Goal: Information Seeking & Learning: Find specific fact

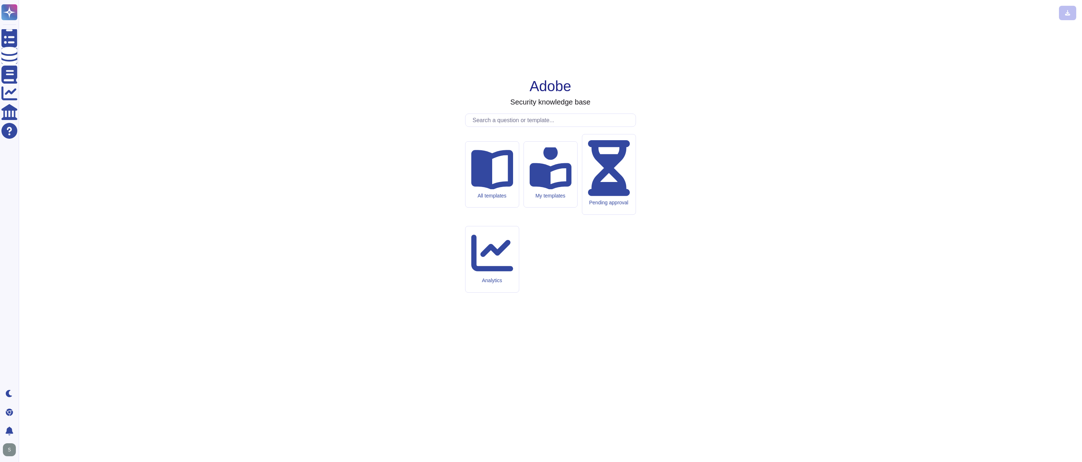
click at [588, 127] on div at bounding box center [550, 120] width 171 height 13
click at [587, 127] on input "text" at bounding box center [552, 120] width 167 height 13
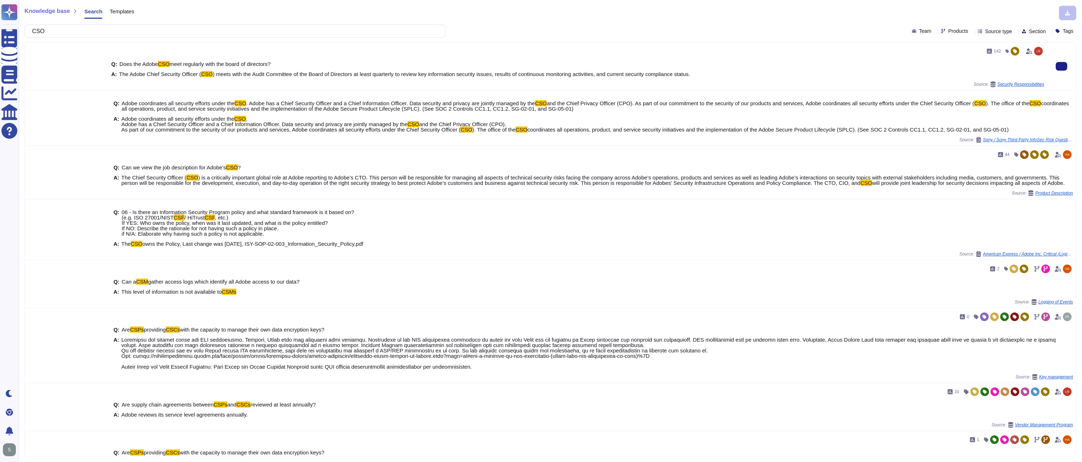
type input "CSO"
drag, startPoint x: 240, startPoint y: 74, endPoint x: 459, endPoint y: 74, distance: 218.8
click at [459, 74] on span ") meets with the Audit Committee of the Board of Directors at least quarterly t…" at bounding box center [452, 74] width 479 height 6
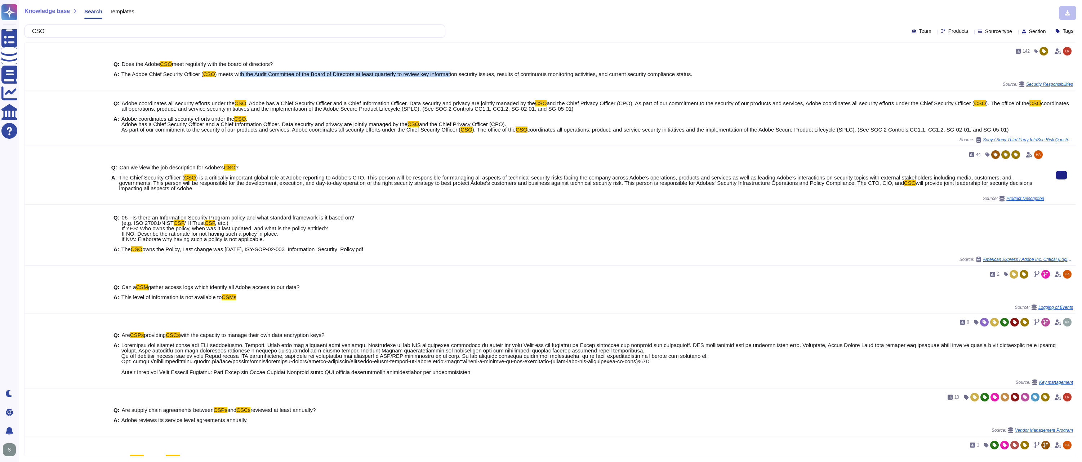
drag, startPoint x: 122, startPoint y: 178, endPoint x: 249, endPoint y: 189, distance: 127.7
click at [249, 190] on span "The Chief Security Officer ( CSO ) is a critically important global role at Ado…" at bounding box center [581, 183] width 925 height 16
click at [249, 188] on span "The Chief Security Officer ( CSO ) is a critically important global role at Ado…" at bounding box center [581, 183] width 925 height 16
drag, startPoint x: 245, startPoint y: 188, endPoint x: 119, endPoint y: 178, distance: 126.6
click at [119, 178] on span "The Chief Security Officer ( CSO ) is a critically important global role at Ado…" at bounding box center [581, 183] width 925 height 16
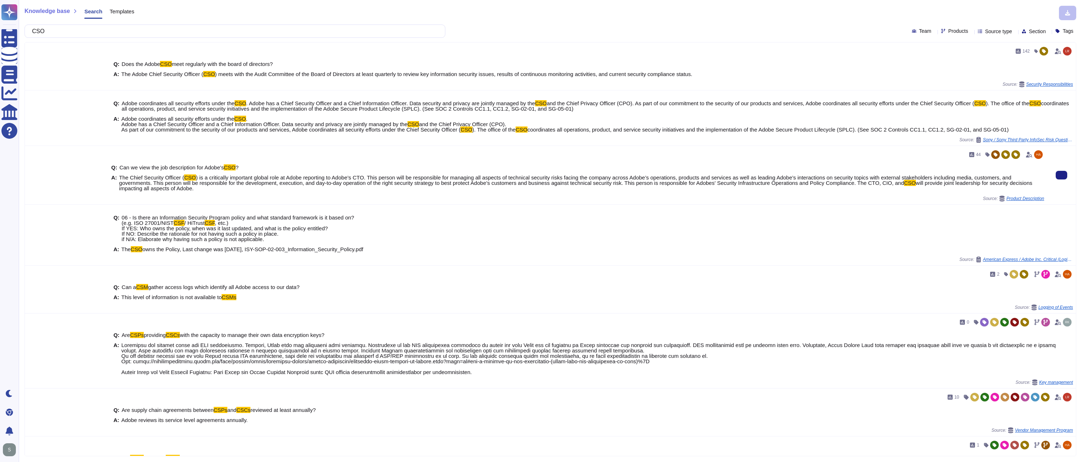
copy span "The Chief Security Officer ( CSO ) is a critically important global role at Ado…"
click at [759, 195] on div "Q: Can we view the job description for Adobe's CSO ? A: The Chief Security Offi…" at bounding box center [577, 177] width 933 height 35
drag, startPoint x: 159, startPoint y: 168, endPoint x: 297, endPoint y: 188, distance: 140.3
click at [297, 188] on div "Q: Can we view the job description for Adobe's CSO ? A: The Chief Security Offi…" at bounding box center [577, 177] width 933 height 35
click at [297, 189] on span "The Chief Security Officer ( CSO ) is a critically important global role at Ado…" at bounding box center [581, 183] width 925 height 16
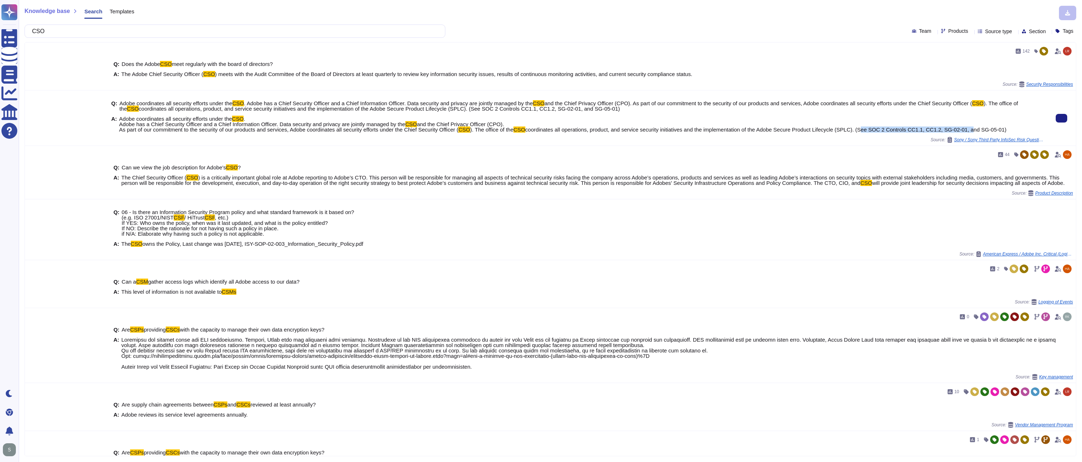
drag, startPoint x: 887, startPoint y: 130, endPoint x: 997, endPoint y: 128, distance: 110.7
click at [997, 128] on span "coordinates all operations, product, and service security initiatives and the i…" at bounding box center [766, 130] width 482 height 6
drag, startPoint x: 119, startPoint y: 120, endPoint x: 635, endPoint y: 136, distance: 516.0
click at [635, 136] on div "Q: Adobe coordinates all security efforts under the CSO . Adobe has a Chief Sec…" at bounding box center [577, 116] width 933 height 41
copy span "Adobe coordinates all security efforts under the CSO . Adobe has a Chief Securi…"
